Goal: Task Accomplishment & Management: Manage account settings

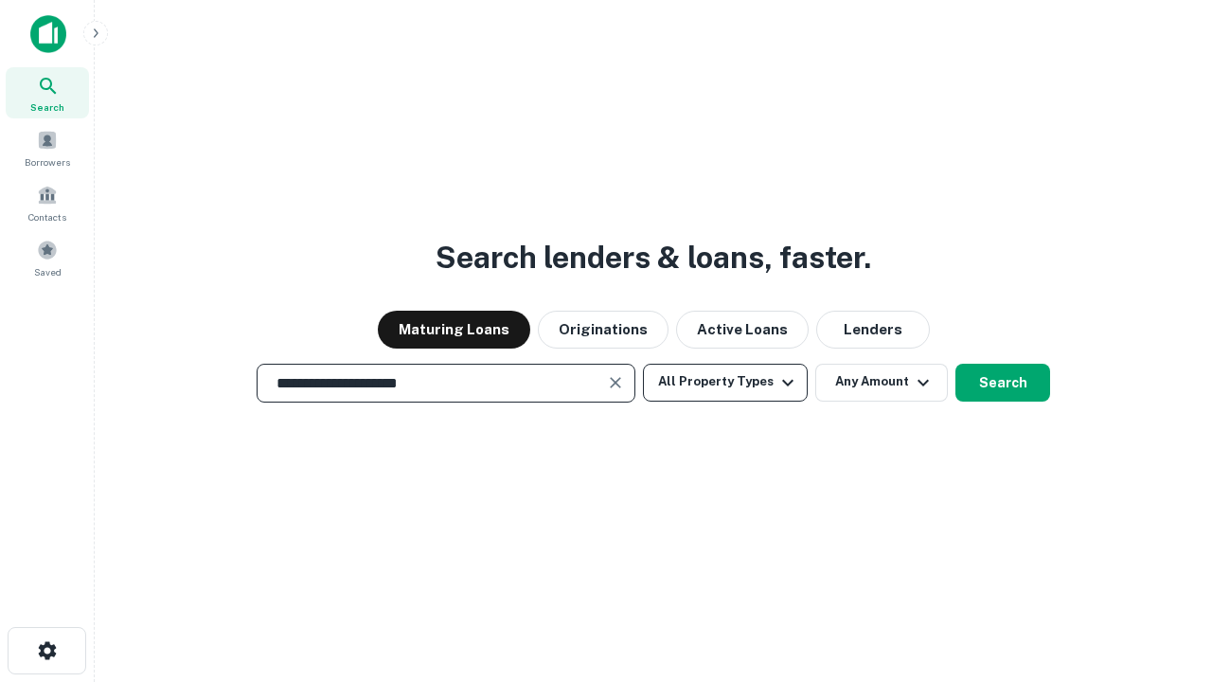
type input "**********"
click at [726, 382] on button "All Property Types" at bounding box center [725, 383] width 165 height 38
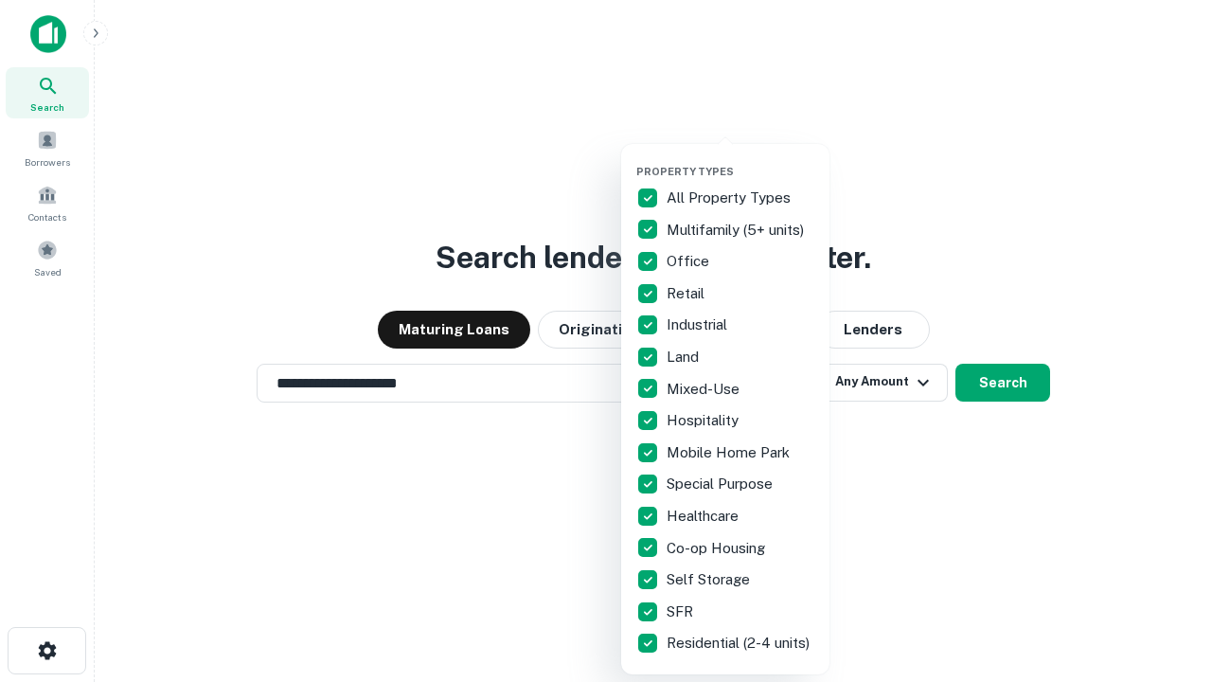
click at [741, 159] on button "button" at bounding box center [741, 159] width 208 height 1
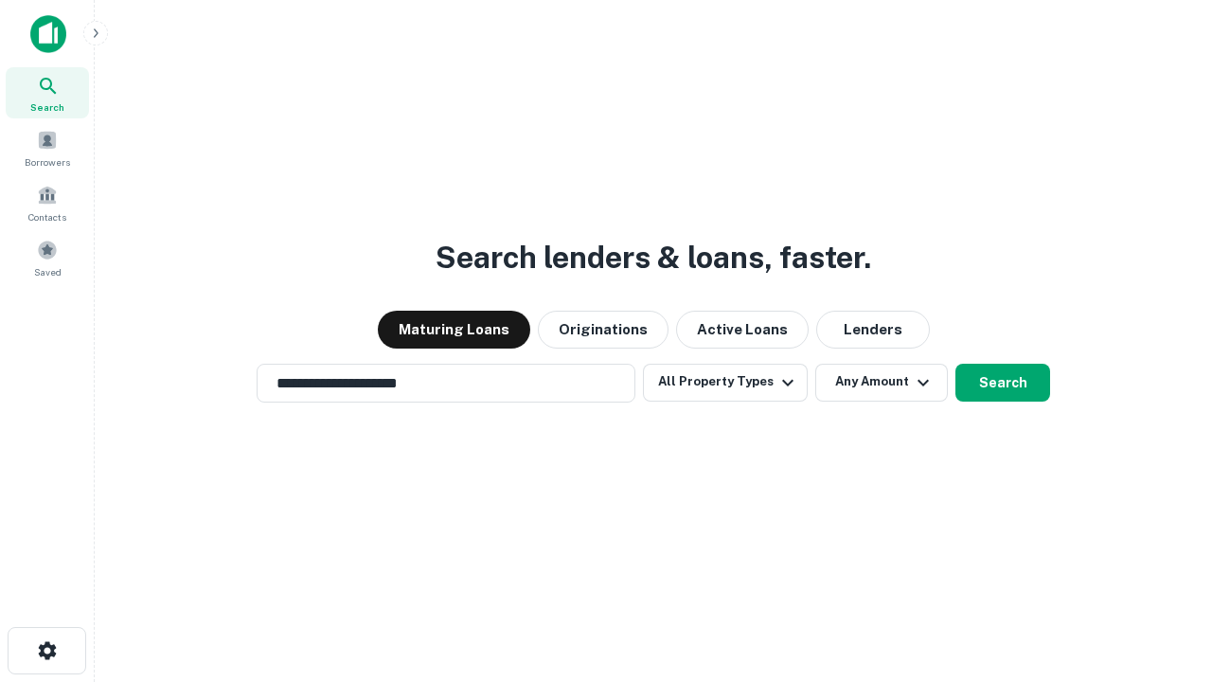
scroll to position [29, 0]
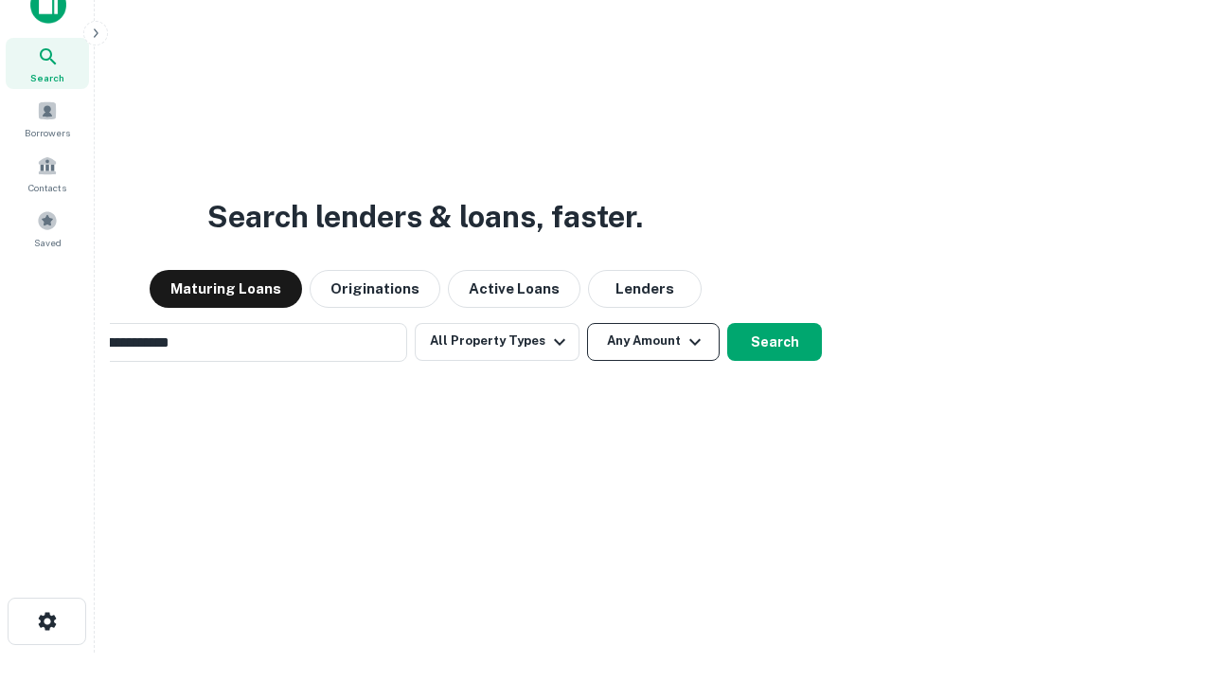
click at [587, 323] on button "Any Amount" at bounding box center [653, 342] width 133 height 38
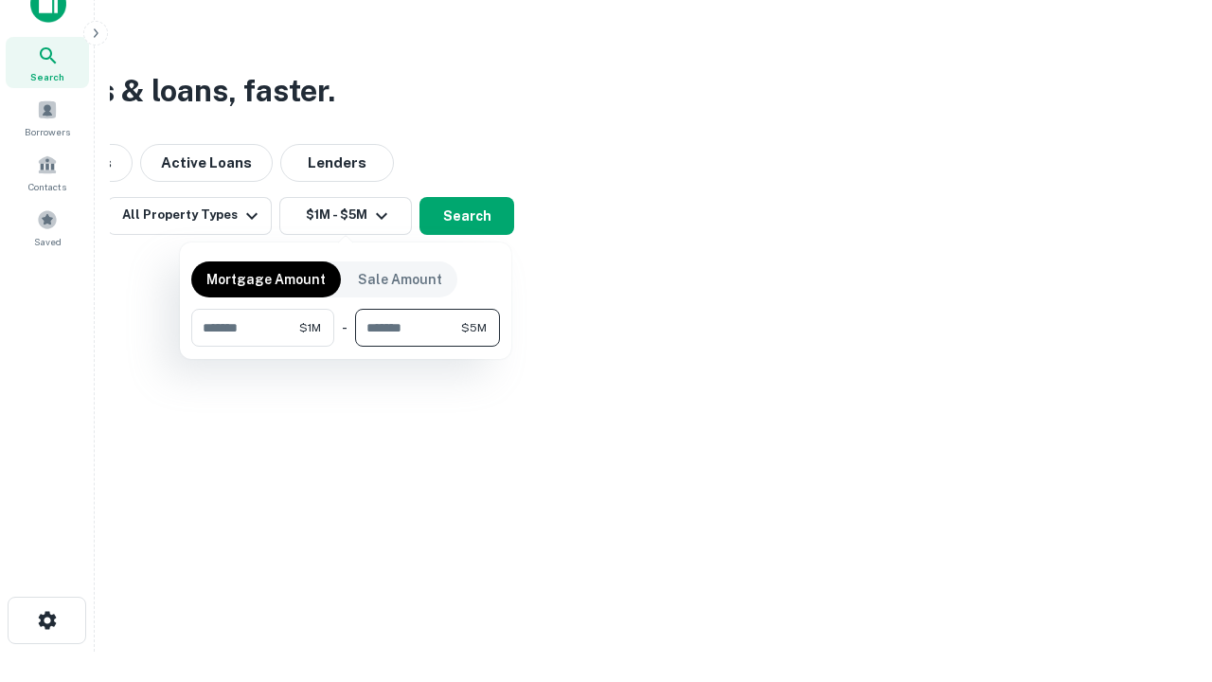
type input "*******"
click at [346, 347] on button "button" at bounding box center [345, 347] width 309 height 1
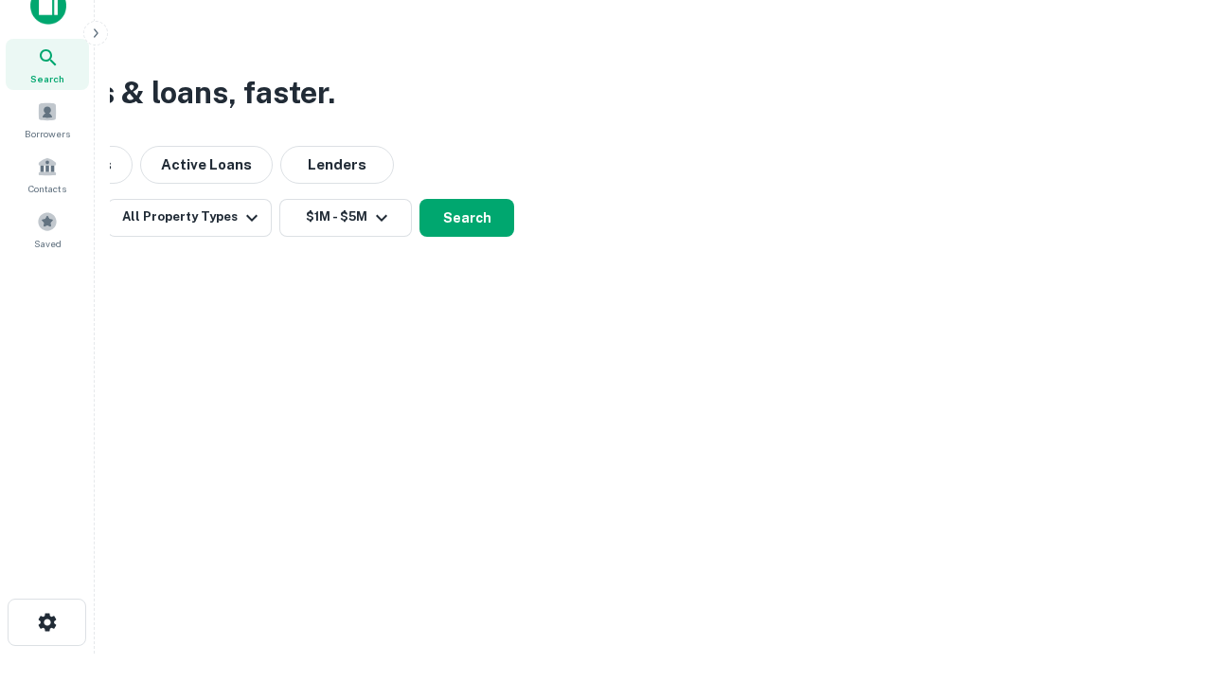
scroll to position [11, 350]
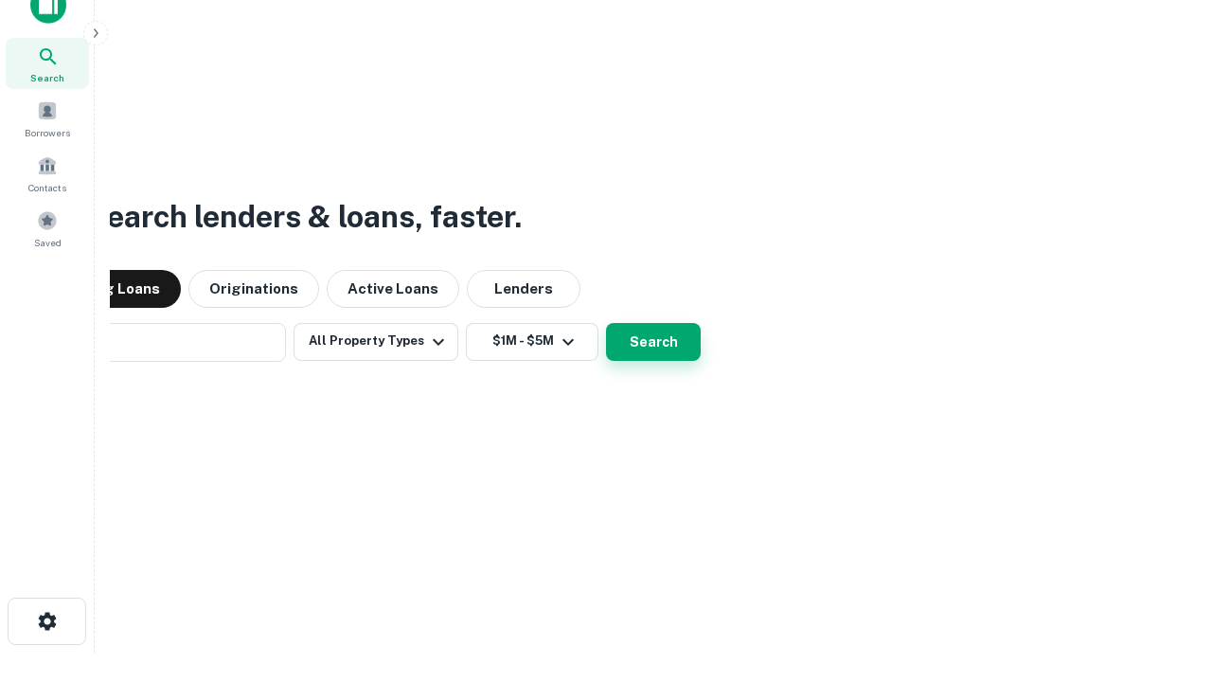
click at [606, 323] on button "Search" at bounding box center [653, 342] width 95 height 38
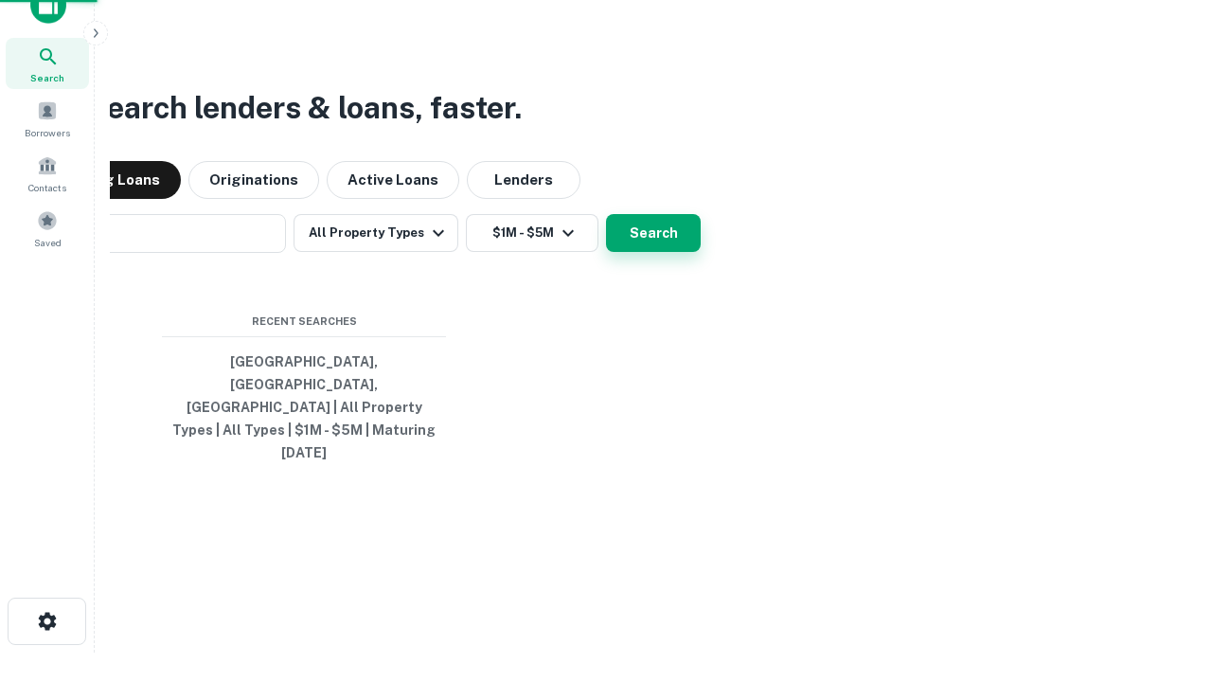
scroll to position [50, 536]
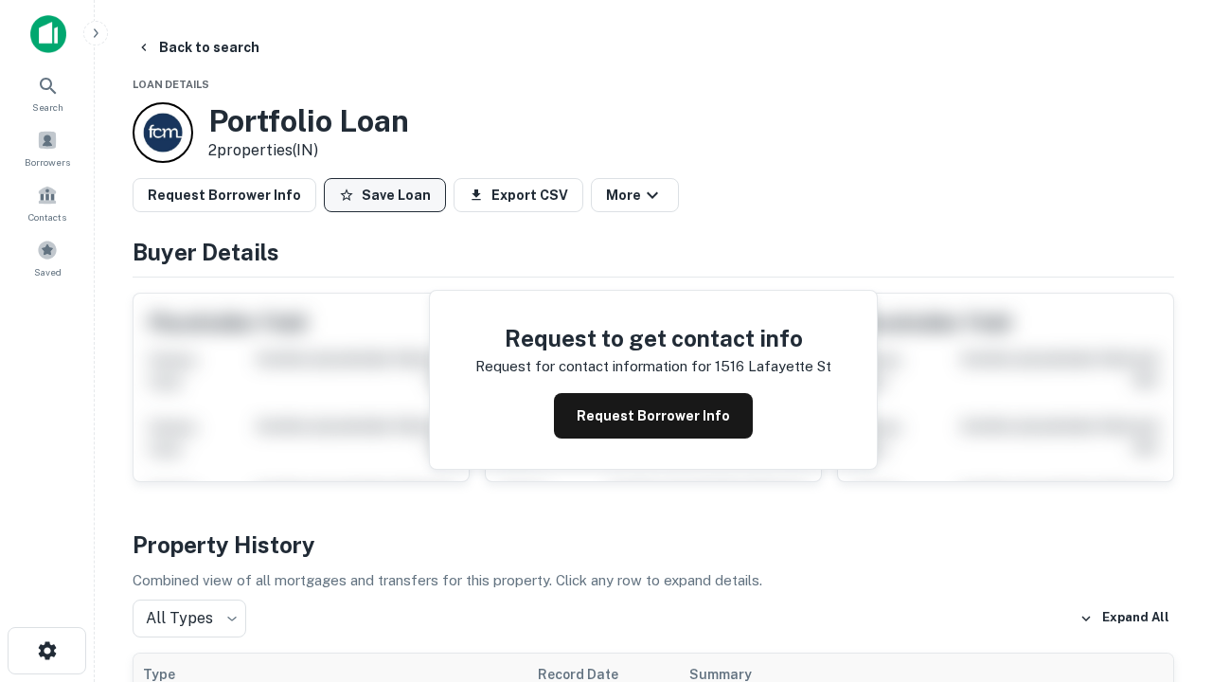
click at [385, 195] on button "Save Loan" at bounding box center [385, 195] width 122 height 34
click at [389, 195] on button "Loan Saved" at bounding box center [389, 195] width 131 height 34
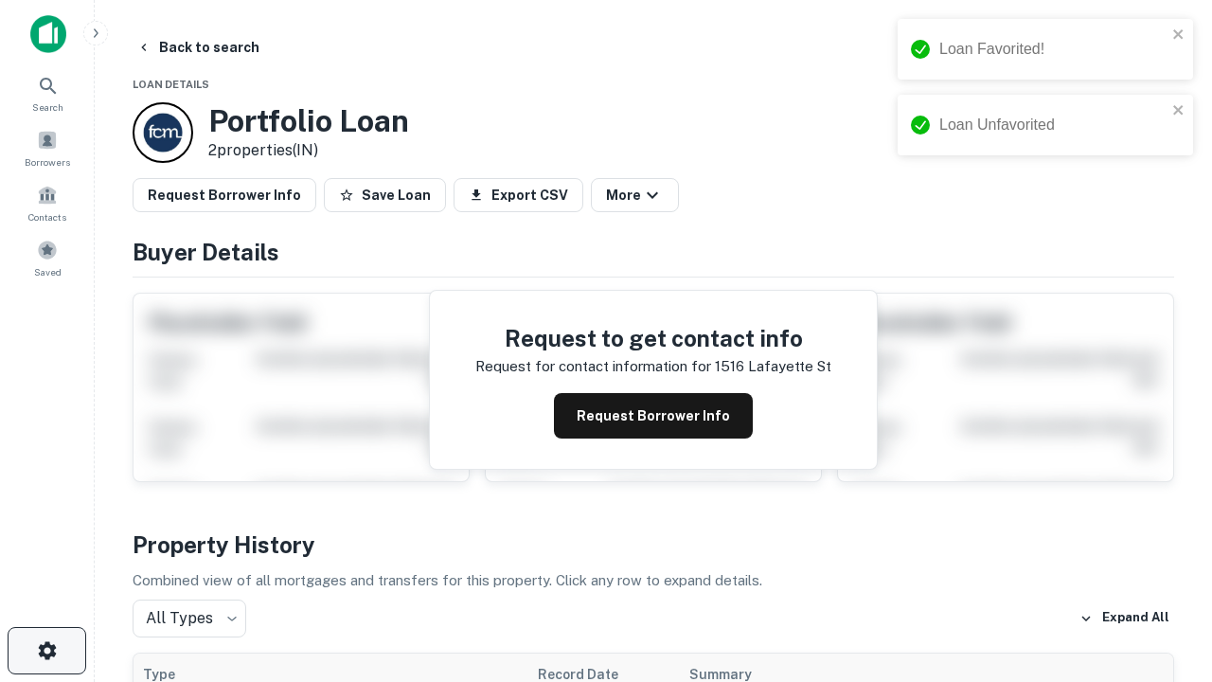
click at [46, 651] on icon "button" at bounding box center [47, 650] width 23 height 23
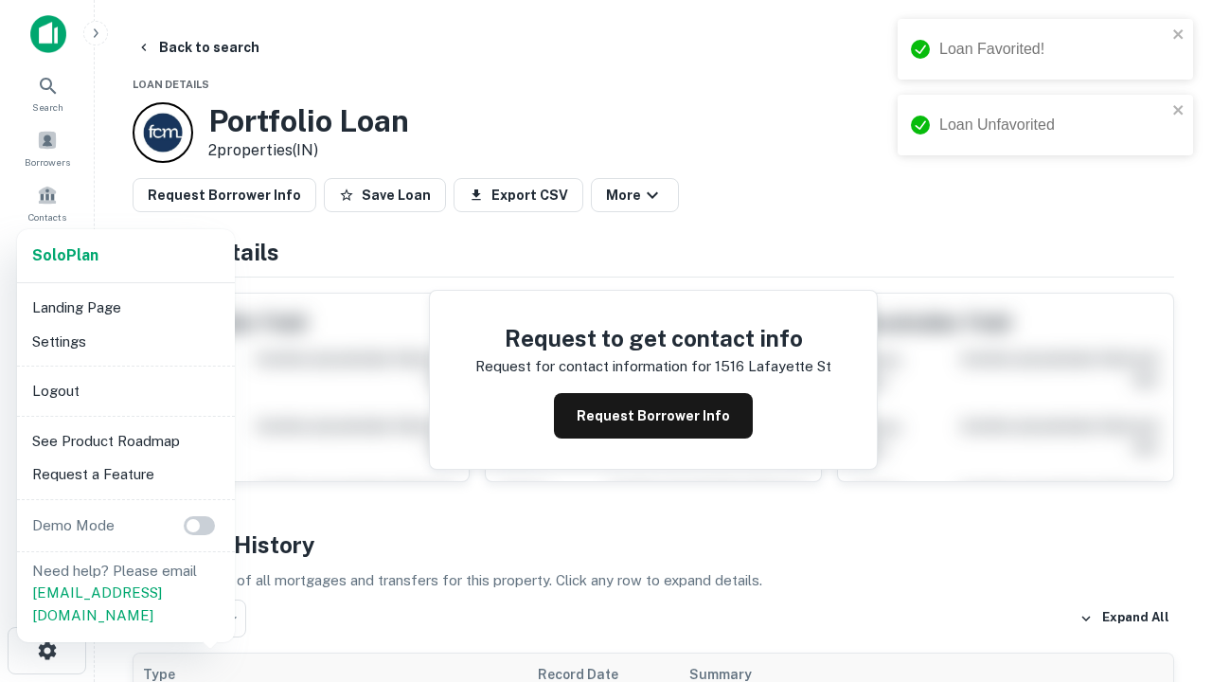
click at [125, 390] on li "Logout" at bounding box center [126, 391] width 203 height 34
